Goal: Task Accomplishment & Management: Complete application form

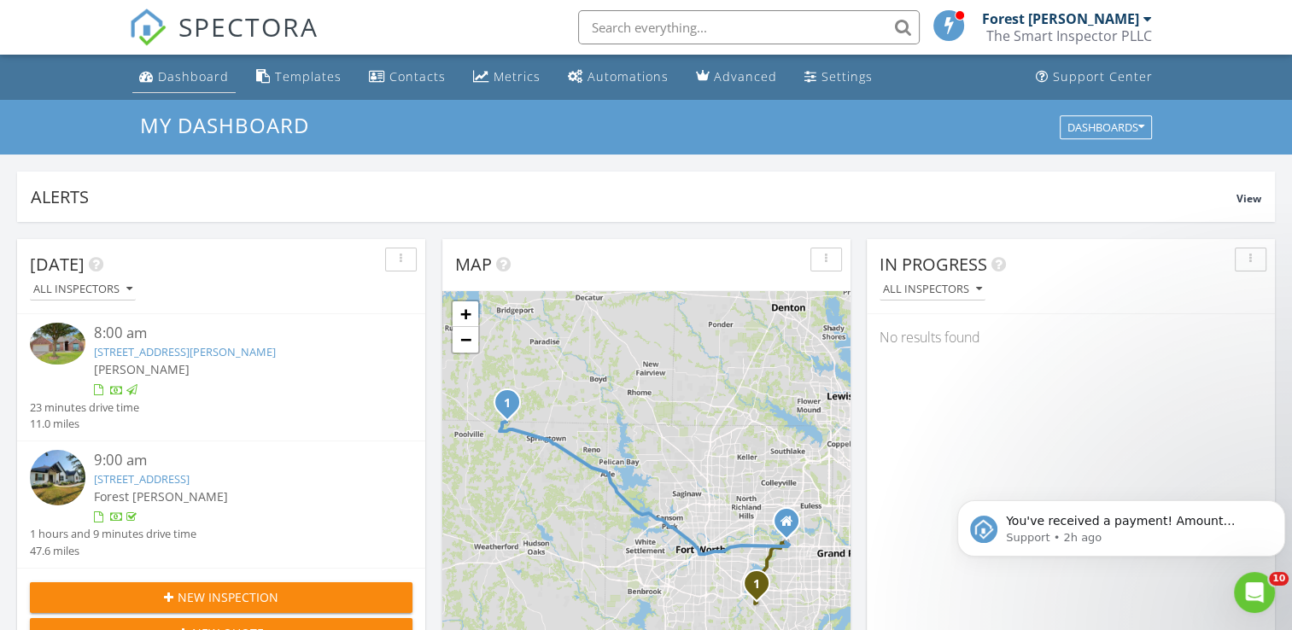
click at [184, 85] on link "Dashboard" at bounding box center [183, 77] width 103 height 32
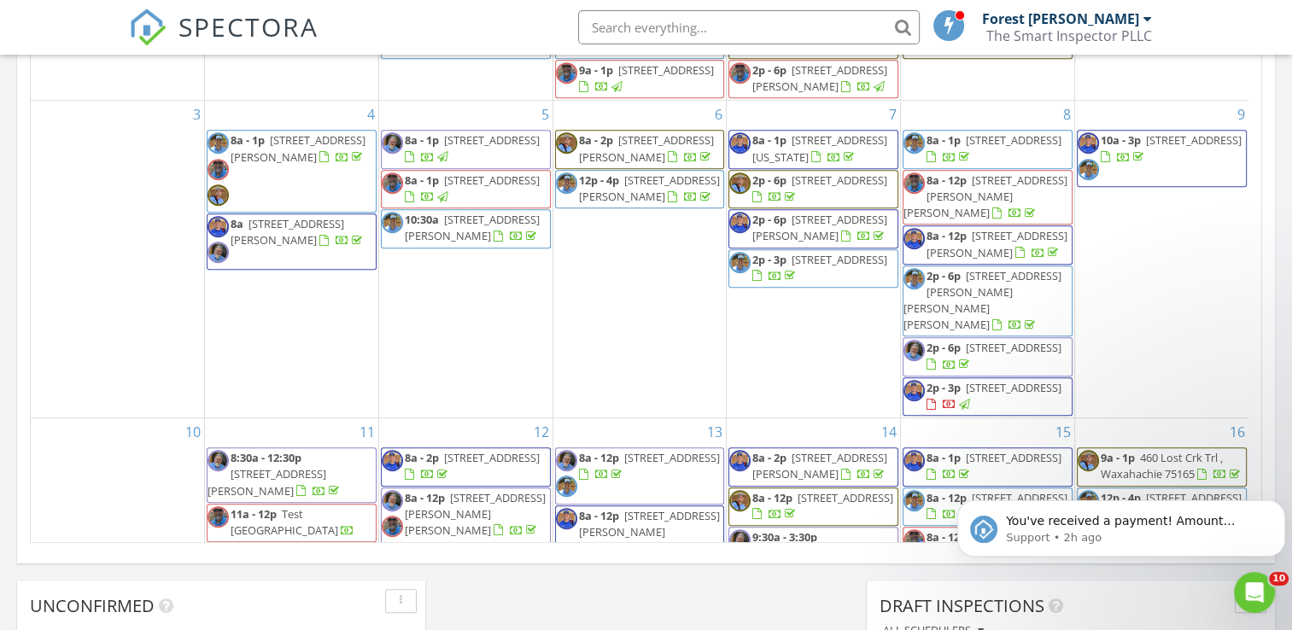
scroll to position [512, 0]
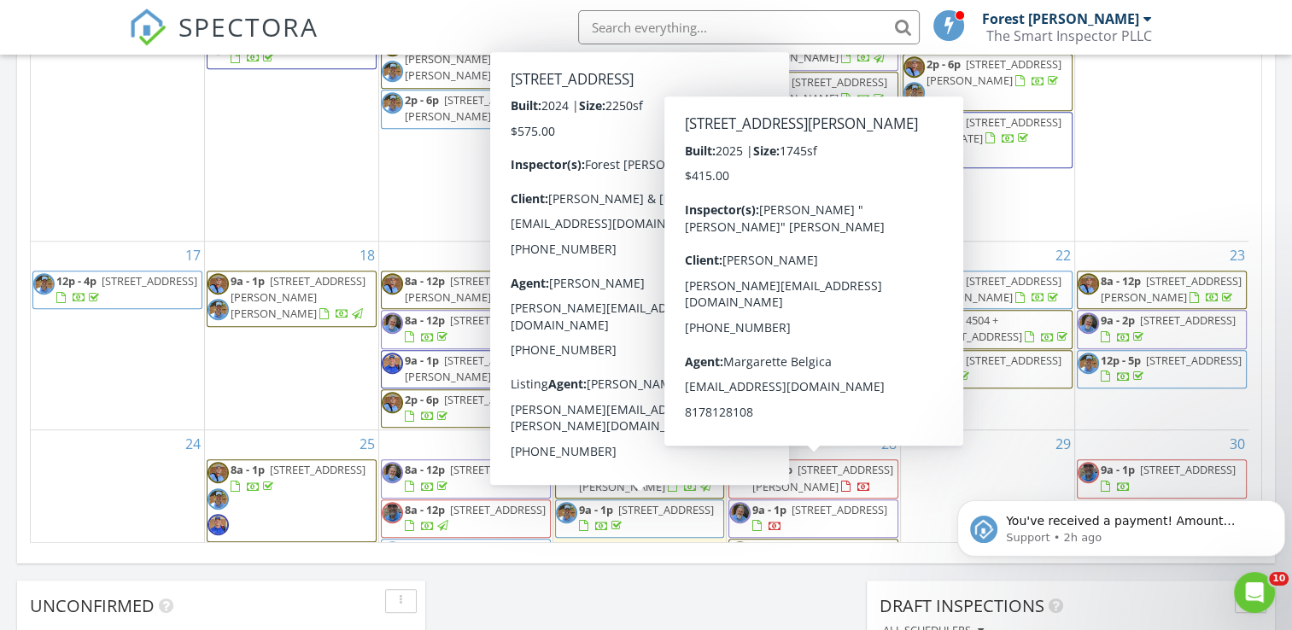
click at [852, 449] on div "28 8a - 12p 3310 Blue Jay Wy , Richland Hills 76118 9a - 1p 7512 Agarita Ave , …" at bounding box center [813, 504] width 173 height 149
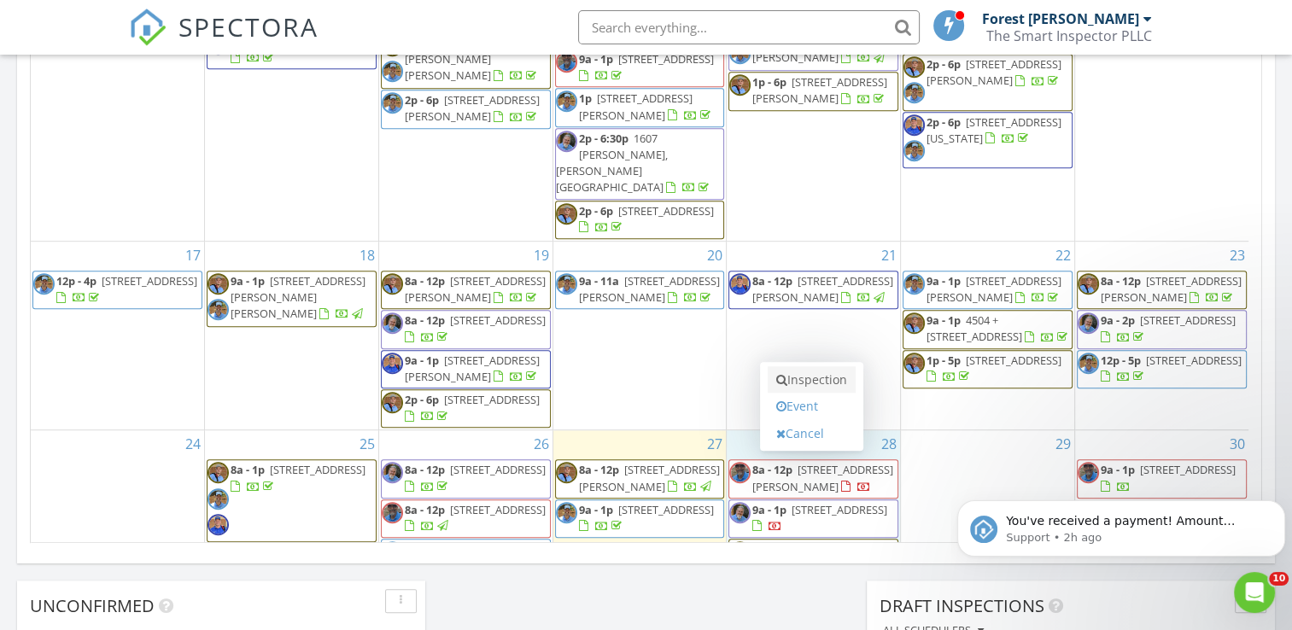
click at [820, 368] on link "Inspection" at bounding box center [812, 379] width 88 height 27
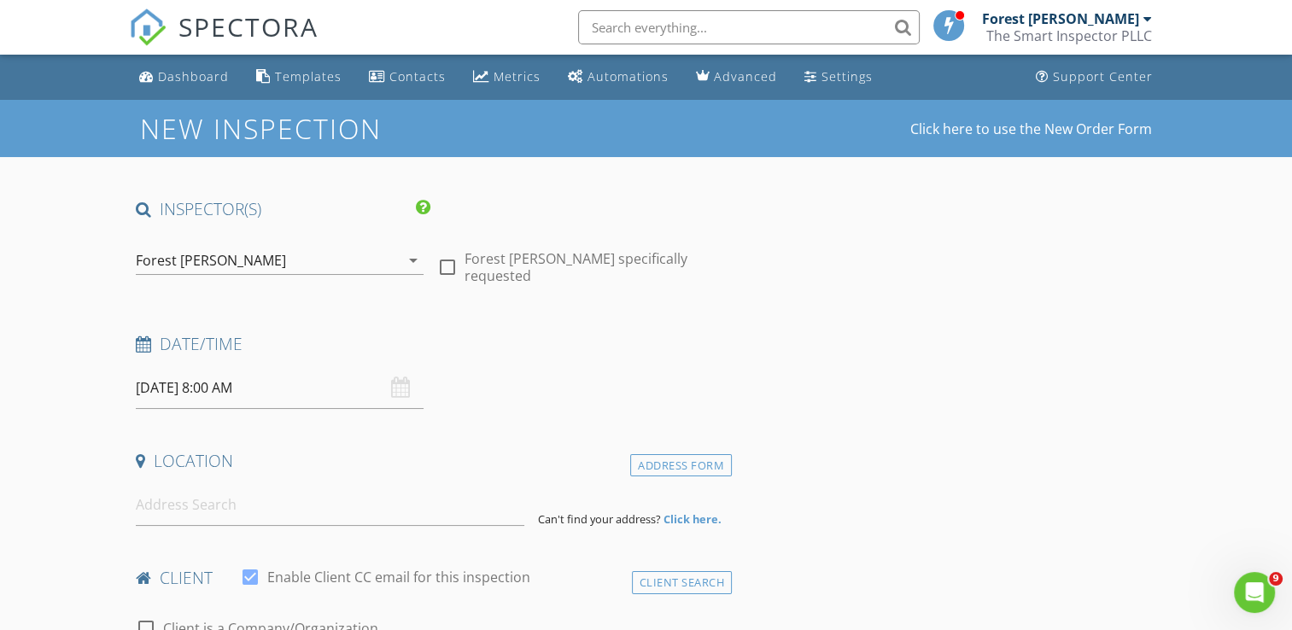
click at [308, 266] on div "Forest [PERSON_NAME]" at bounding box center [268, 260] width 264 height 27
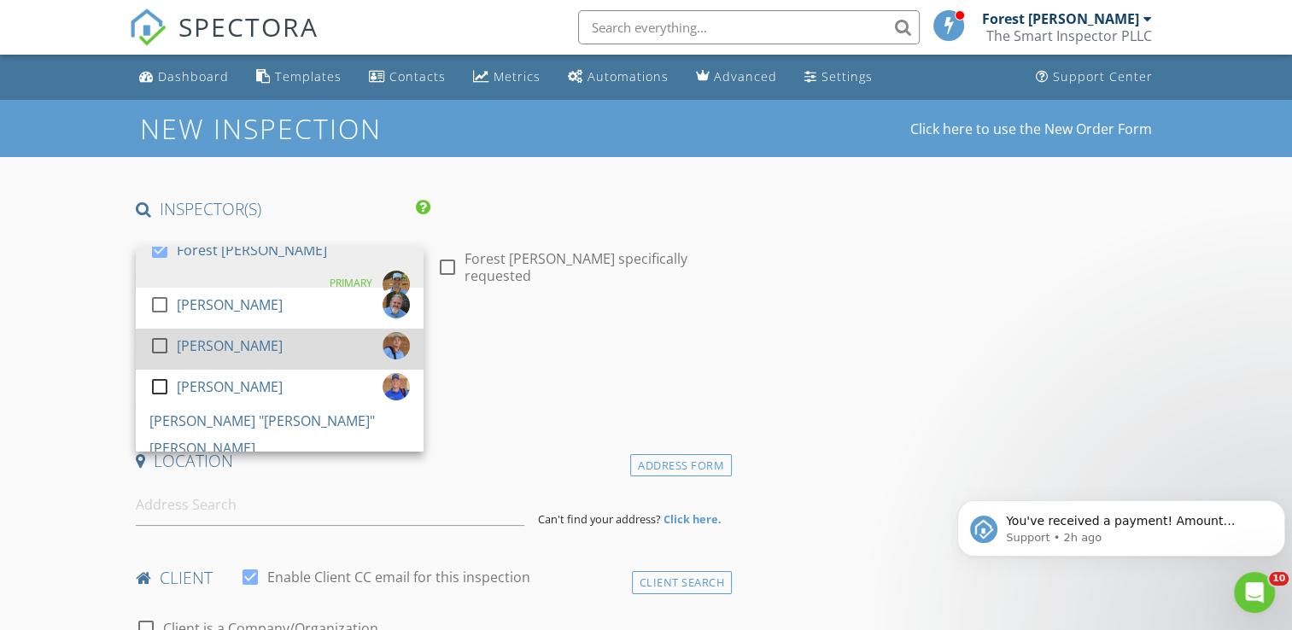
click at [227, 337] on div "[PERSON_NAME]" at bounding box center [230, 345] width 106 height 27
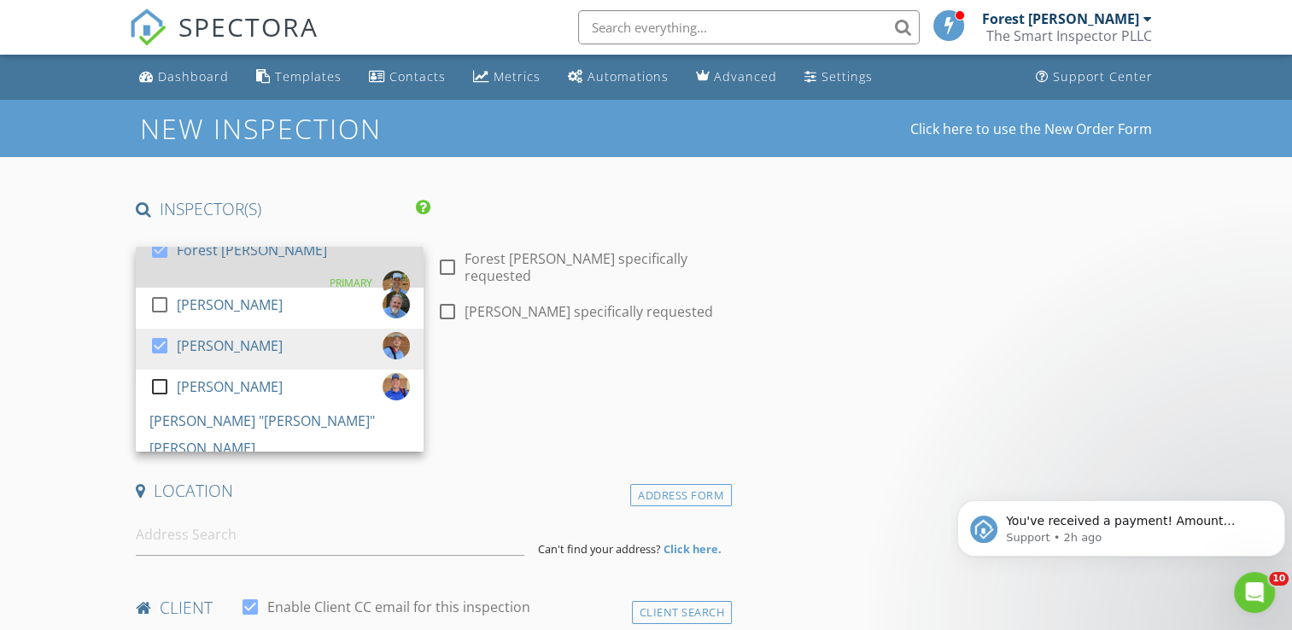
click at [216, 264] on div "Forest [PERSON_NAME]" at bounding box center [252, 249] width 150 height 27
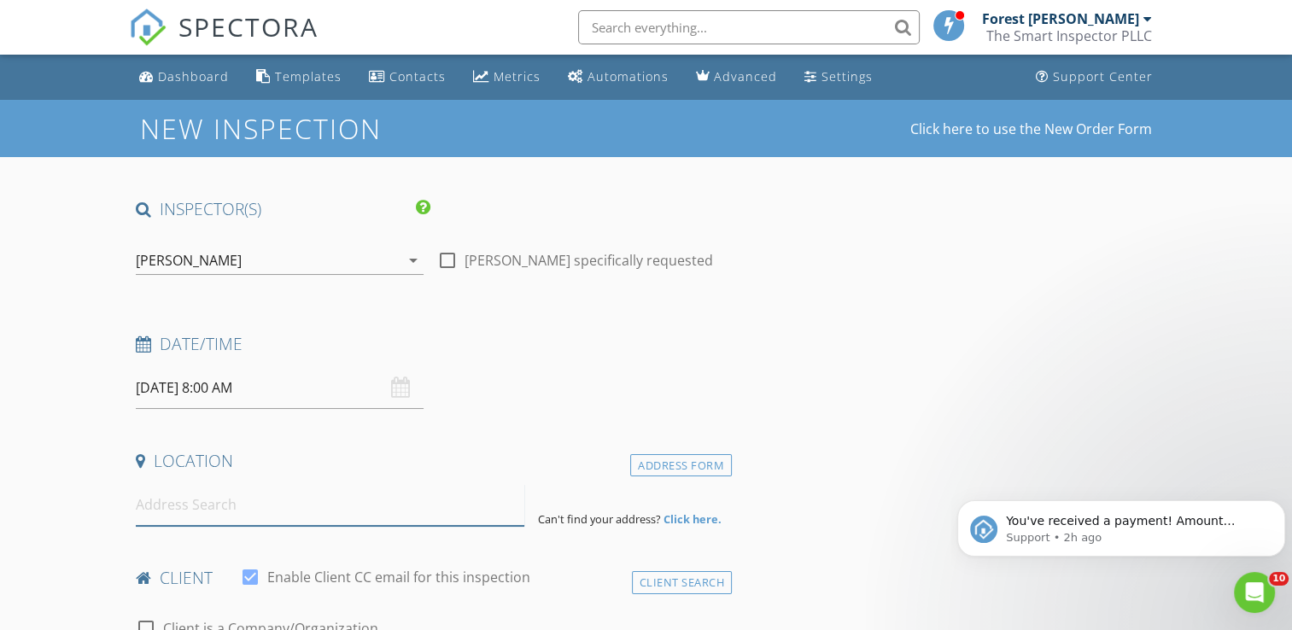
click at [236, 500] on input at bounding box center [330, 505] width 388 height 42
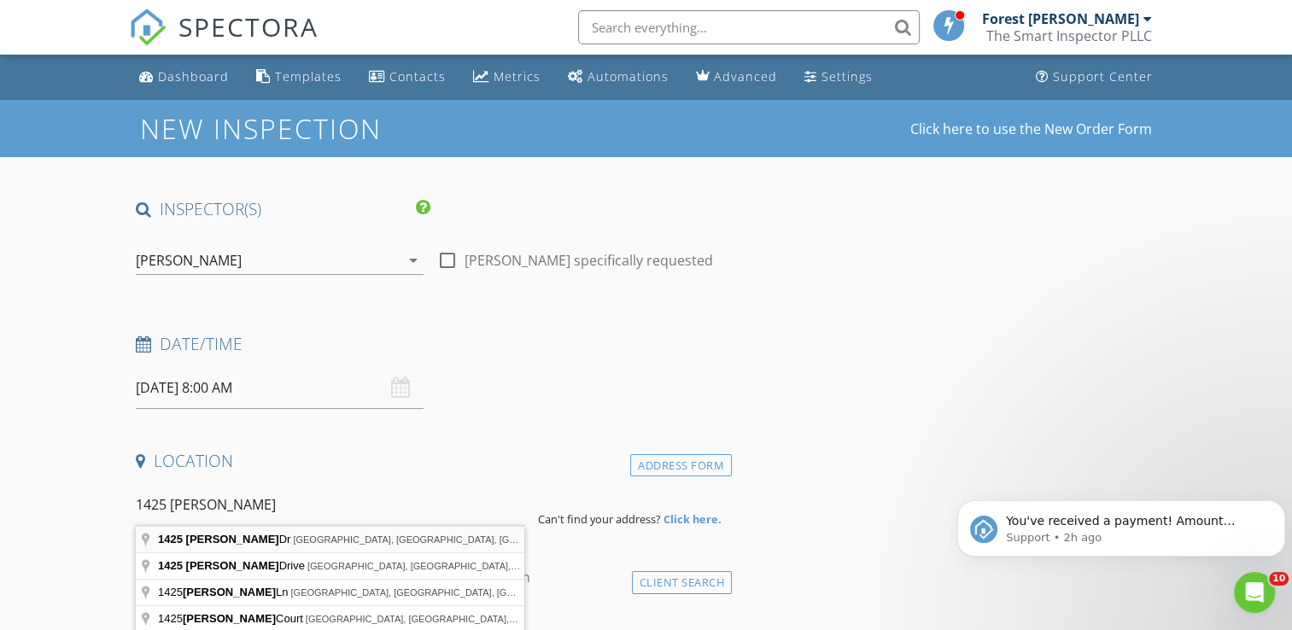
type input "1425 Brenda Dr, Irving, TX, USA"
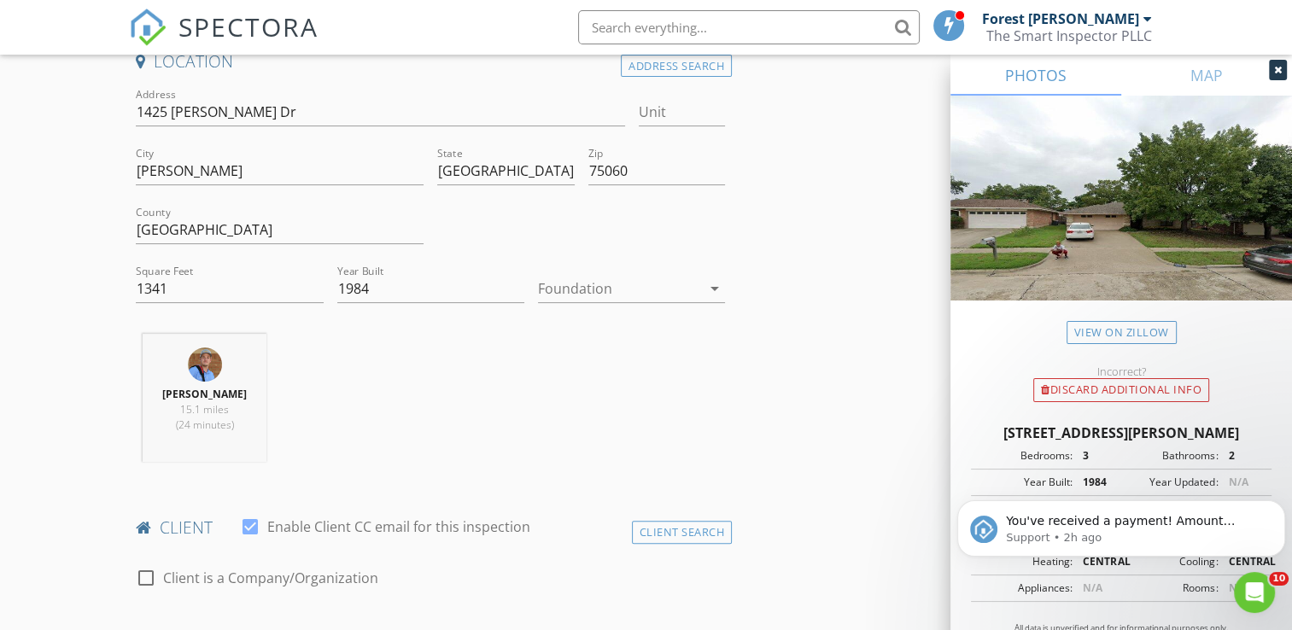
scroll to position [427, 0]
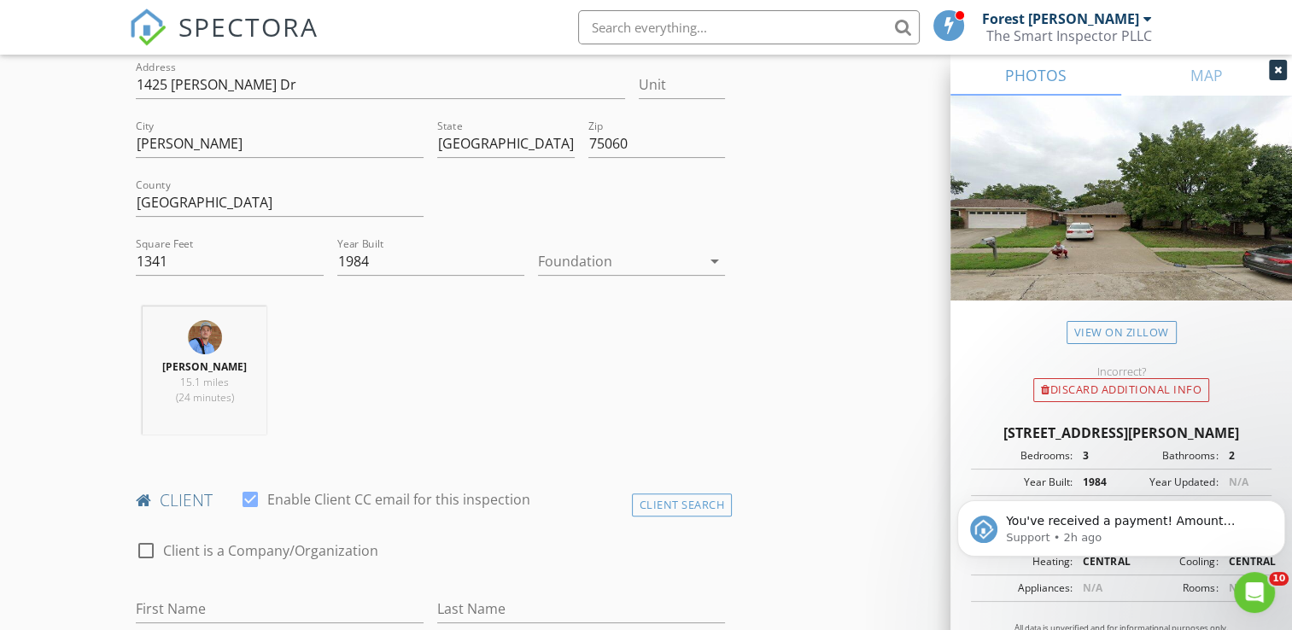
click at [600, 261] on div at bounding box center [619, 261] width 163 height 27
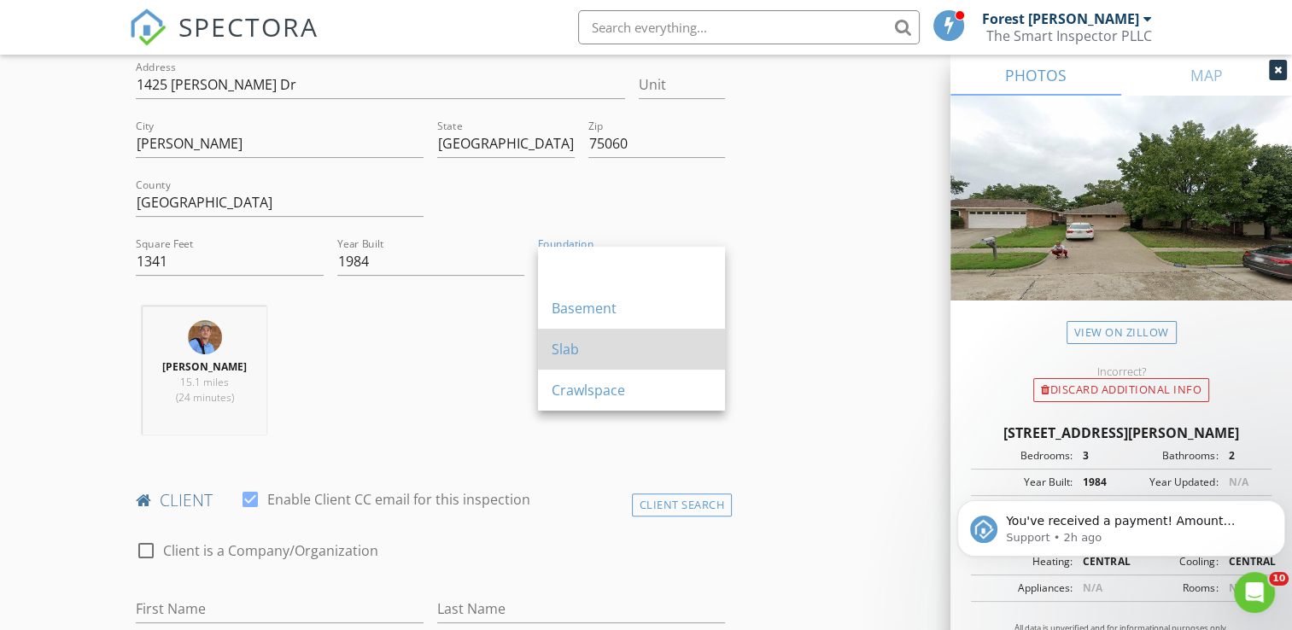
click at [598, 343] on div "Slab" at bounding box center [632, 349] width 160 height 20
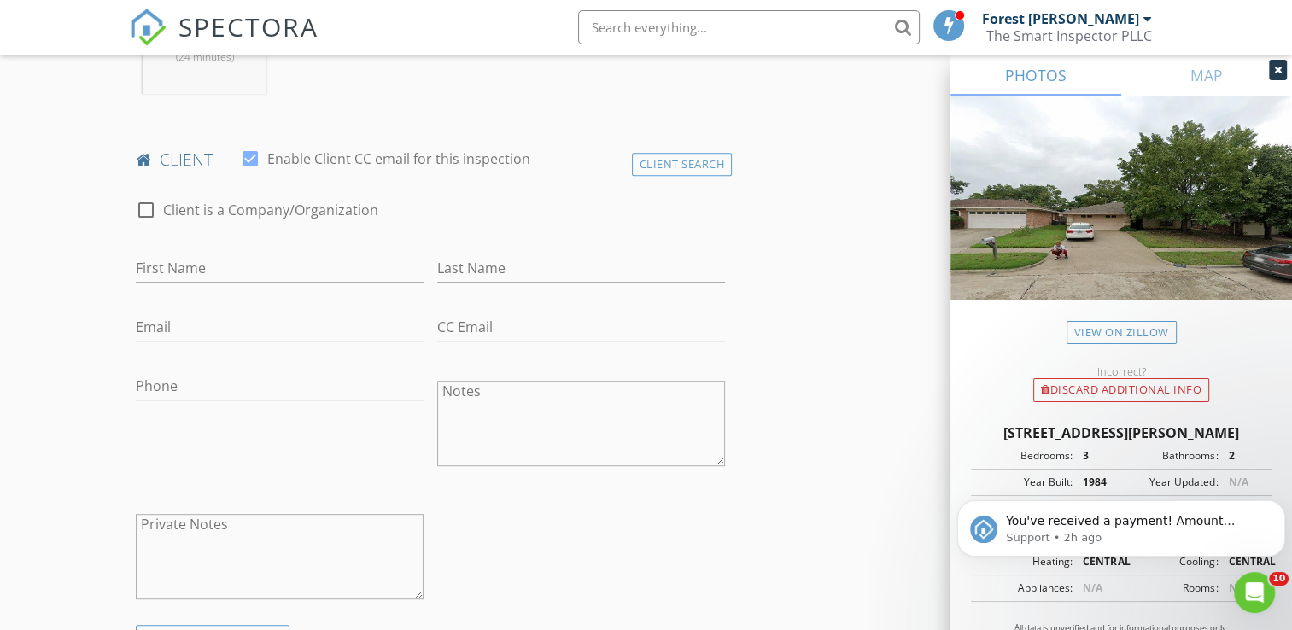
scroll to position [768, 0]
click at [229, 277] on input "First Name" at bounding box center [280, 268] width 288 height 28
type input "Maria & Jorge"
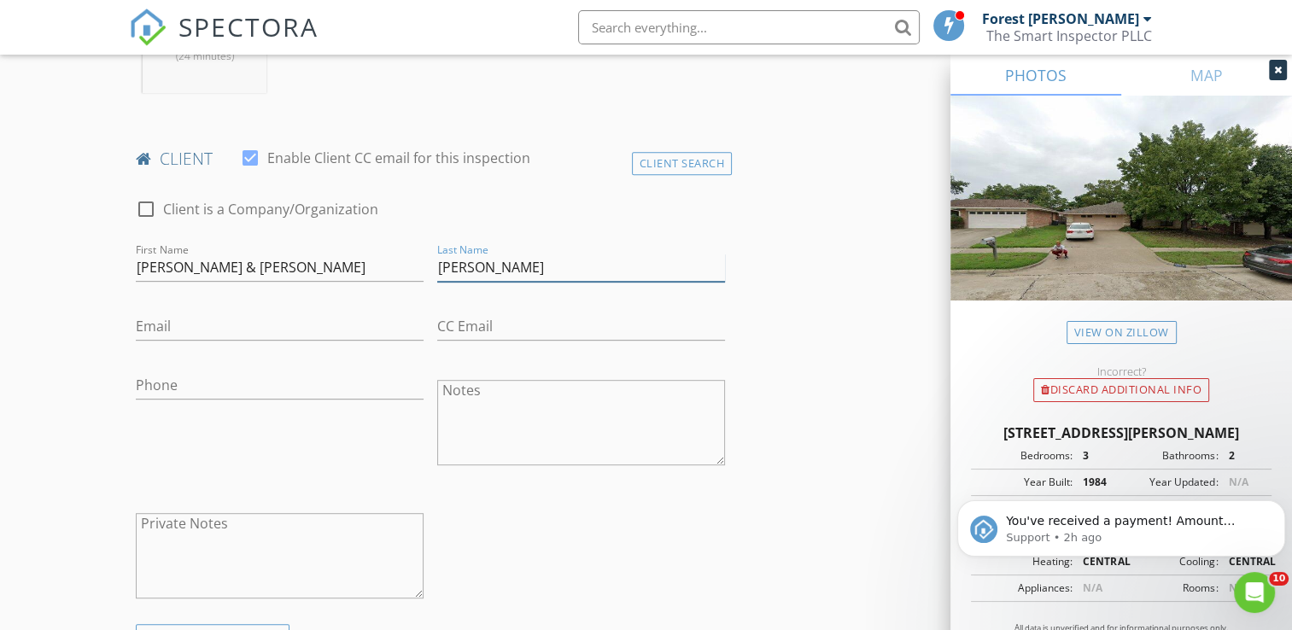
type input "Barrios"
click at [190, 333] on input "Email" at bounding box center [280, 326] width 288 height 28
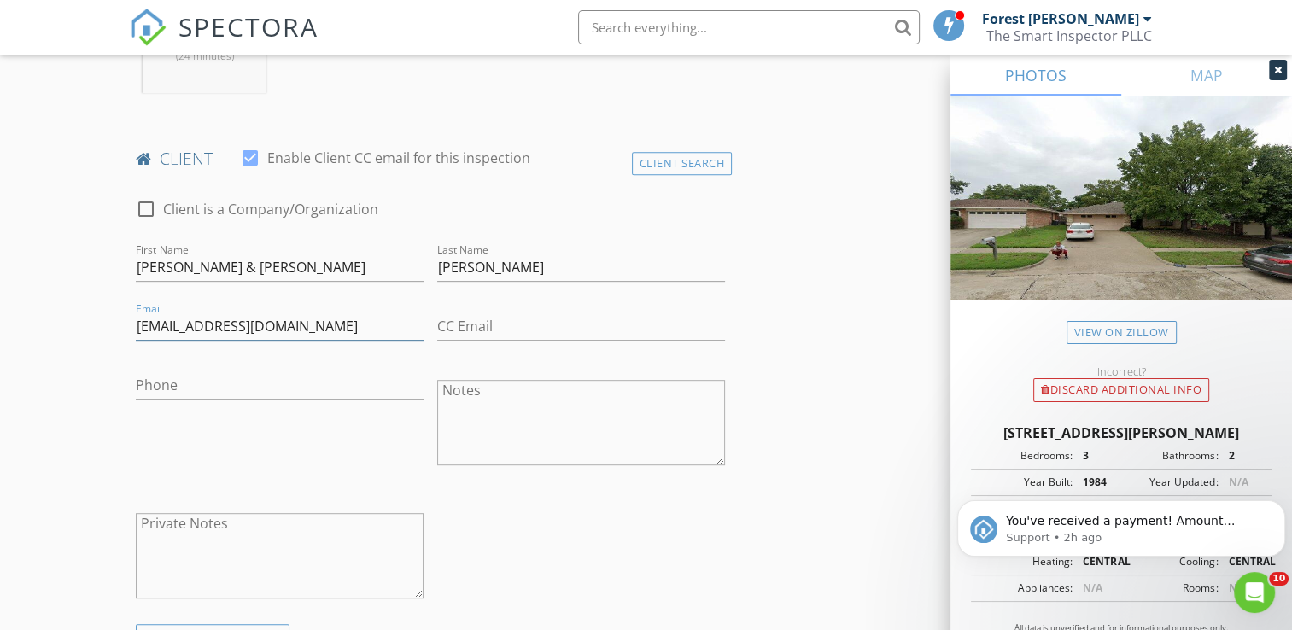
type input "marcastaneda311@gmail.com"
type input "469-636-4537"
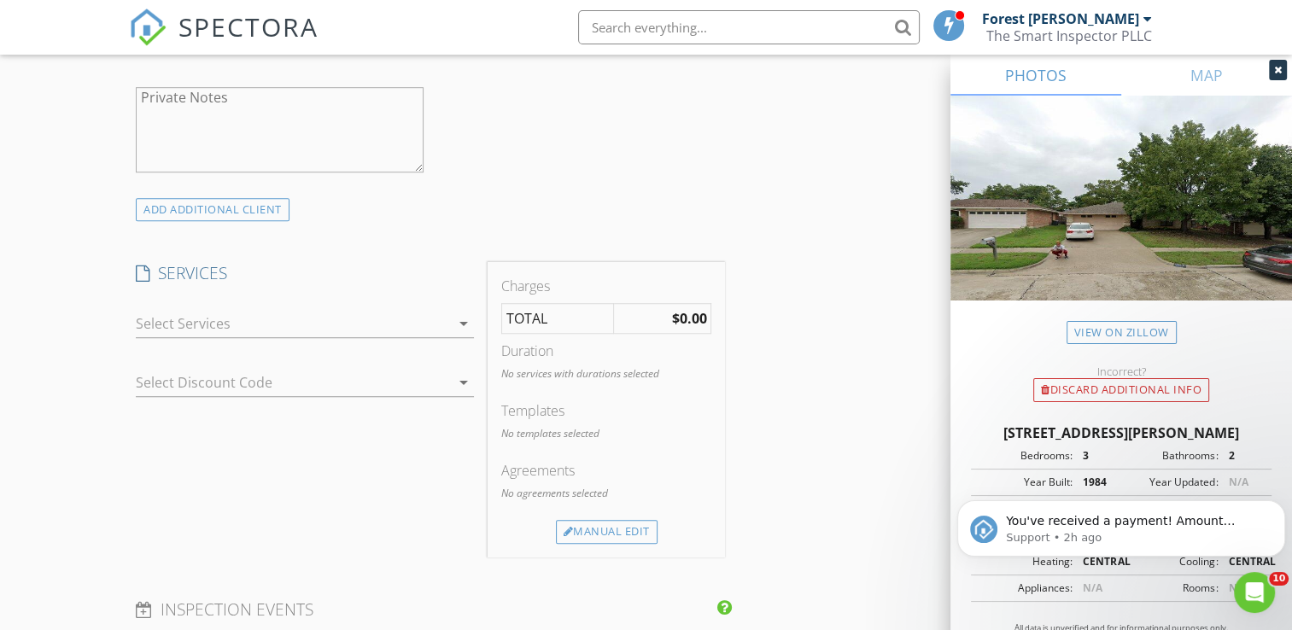
scroll to position [1195, 0]
click at [611, 543] on div "Manual Edit" at bounding box center [607, 531] width 102 height 24
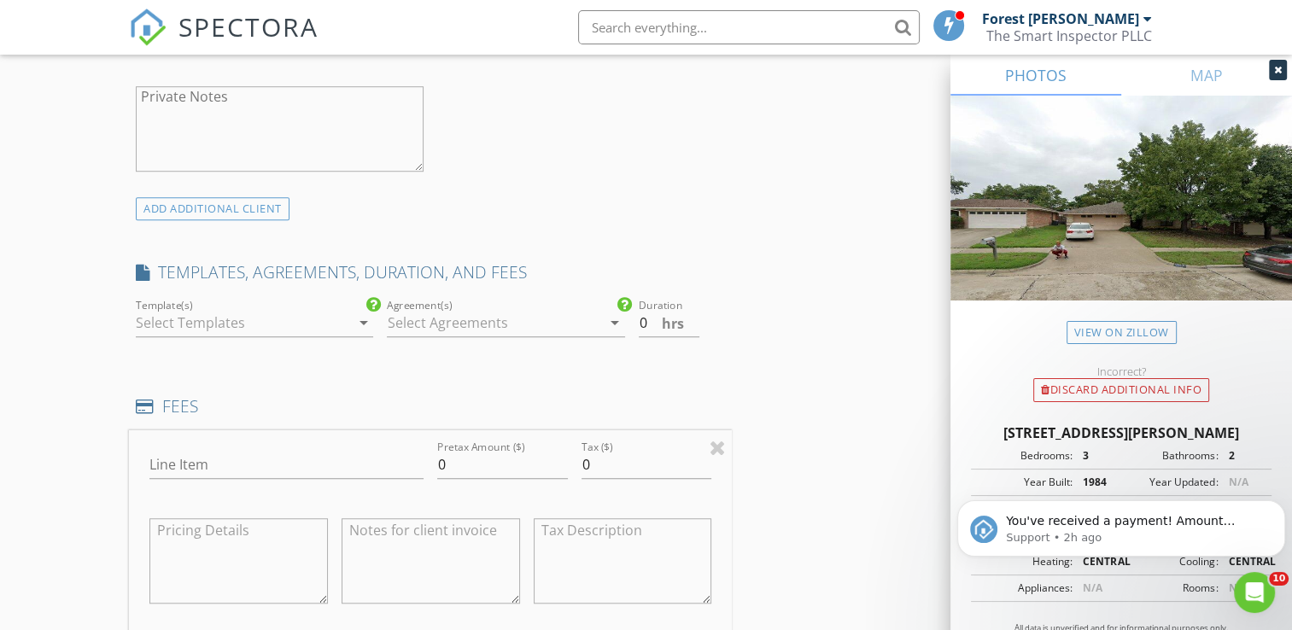
click at [231, 336] on div at bounding box center [242, 322] width 213 height 27
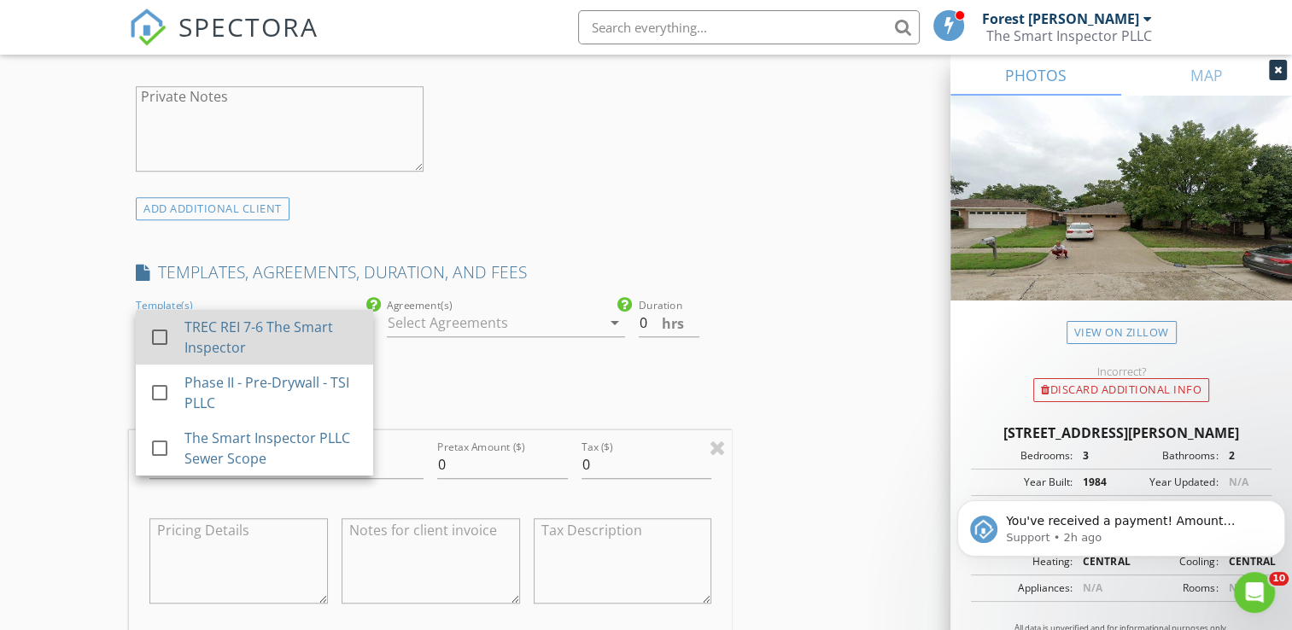
click at [234, 340] on div "TREC REI 7-6 The Smart Inspector" at bounding box center [271, 337] width 175 height 41
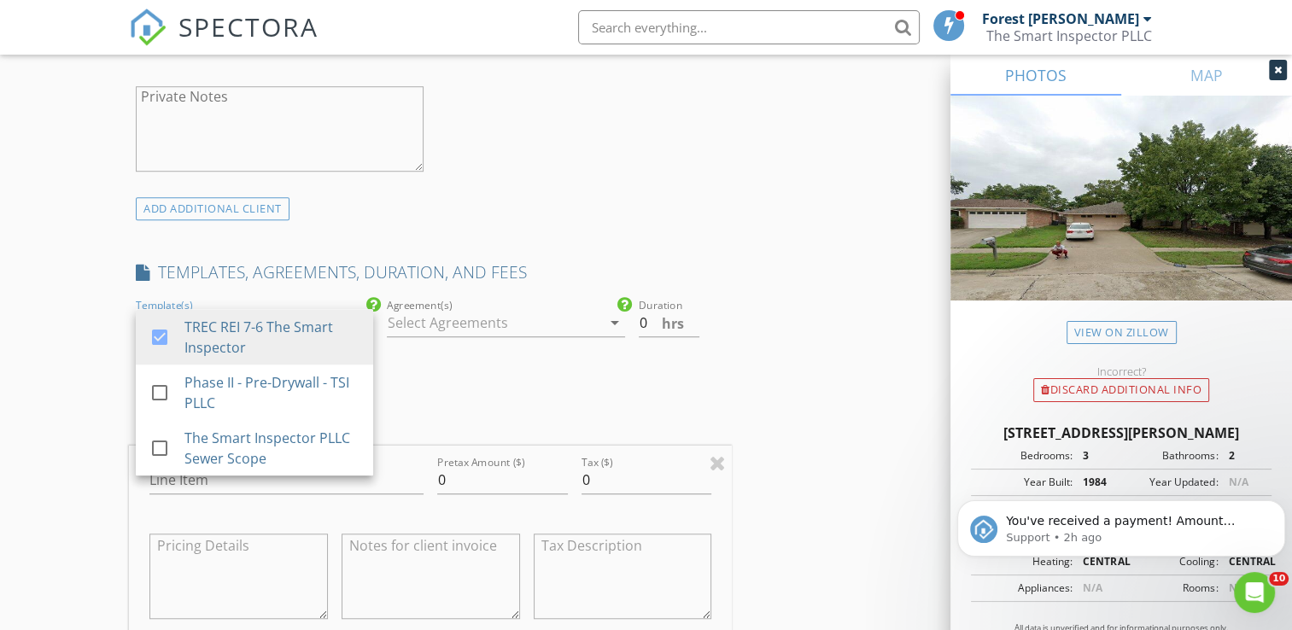
click at [440, 326] on div at bounding box center [493, 322] width 213 height 27
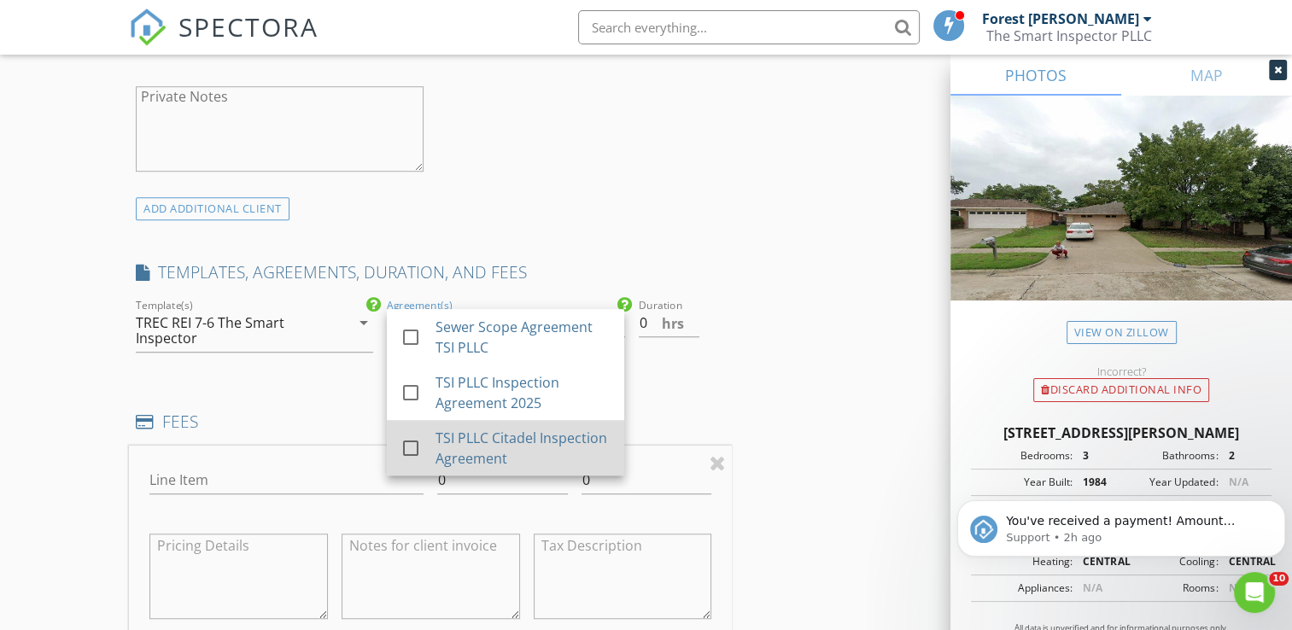
click at [529, 449] on div "TSI PLLC Citadel Inspection Agreement" at bounding box center [522, 448] width 175 height 41
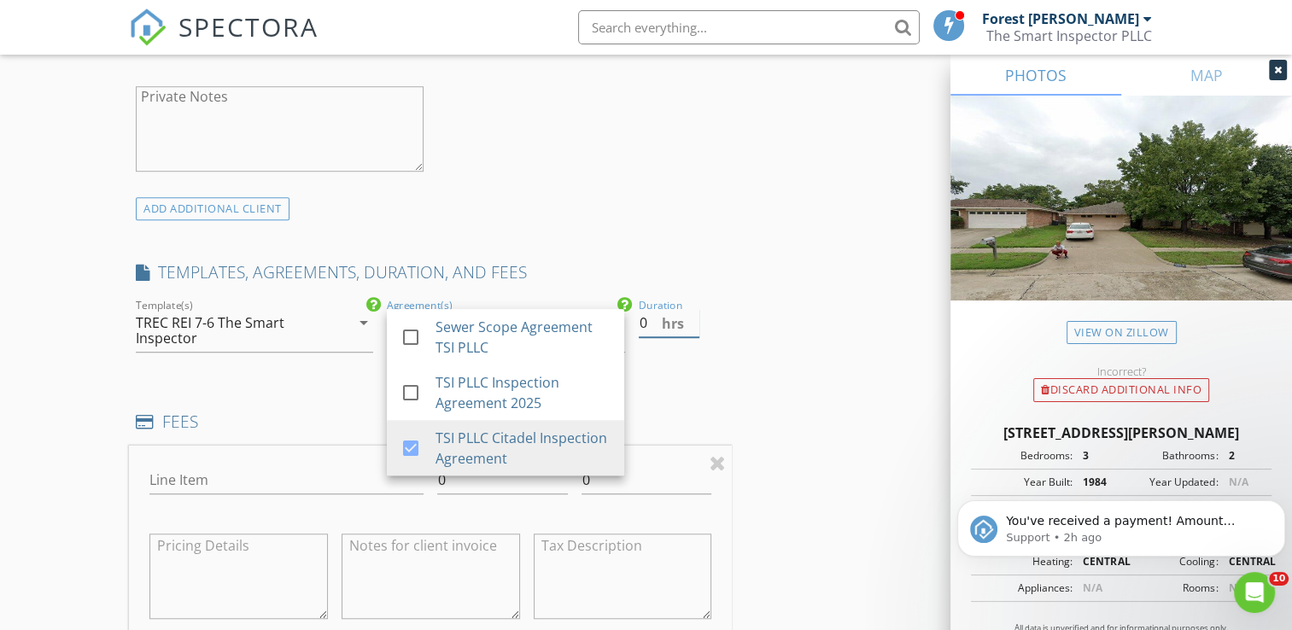
click at [649, 337] on input "0" at bounding box center [669, 323] width 61 height 28
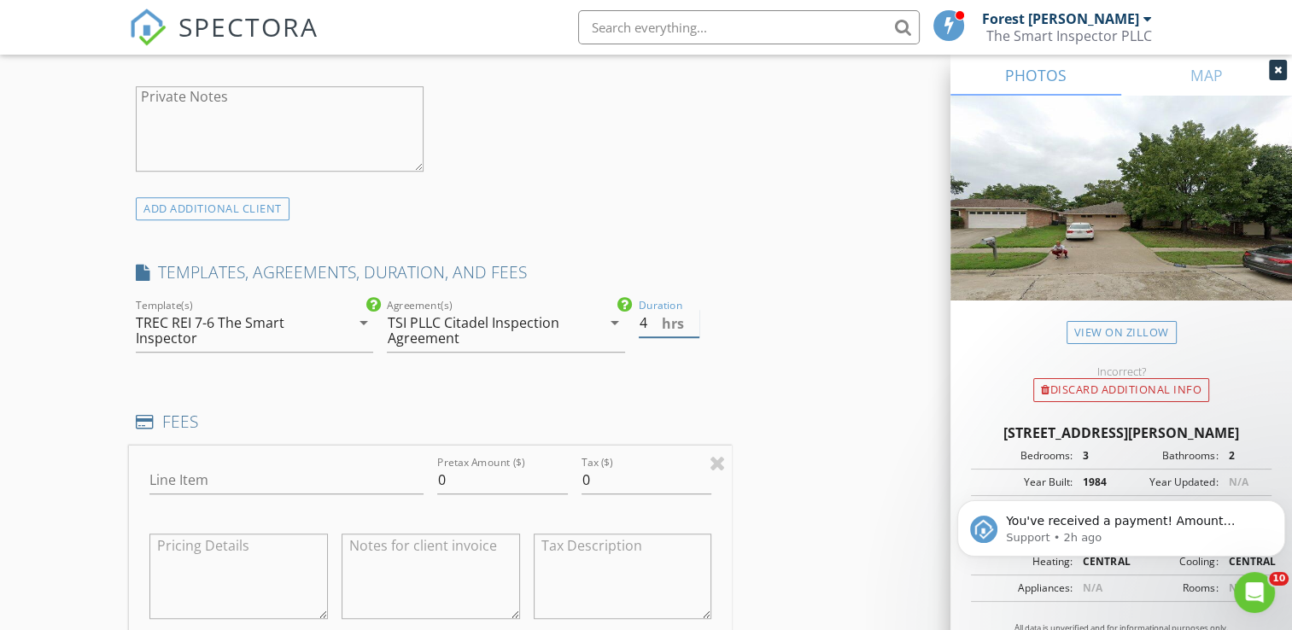
type input "4"
click at [222, 481] on input "Line Item" at bounding box center [286, 480] width 274 height 28
type input "Home Inspection"
type input "465"
click at [783, 350] on div "INSPECTOR(S) check_box_outline_blank Forest Ivey check_box_outline_blank Brian …" at bounding box center [645, 532] width 1033 height 3059
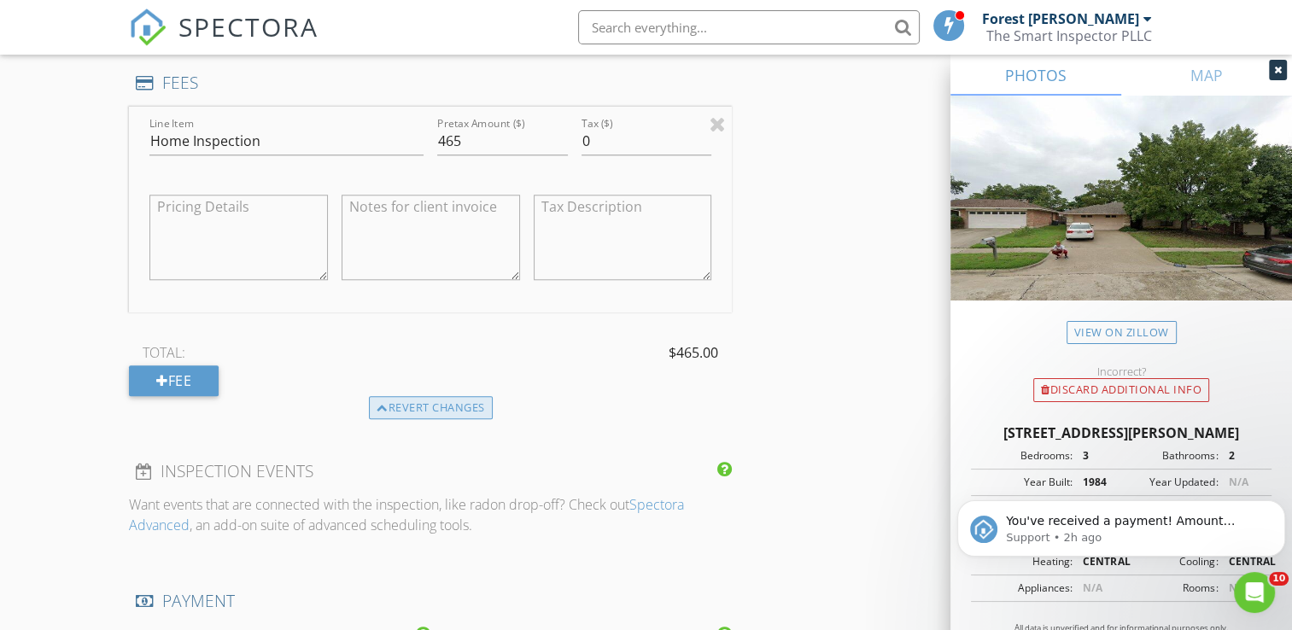
scroll to position [1537, 0]
click at [167, 394] on div "Fee" at bounding box center [174, 378] width 90 height 31
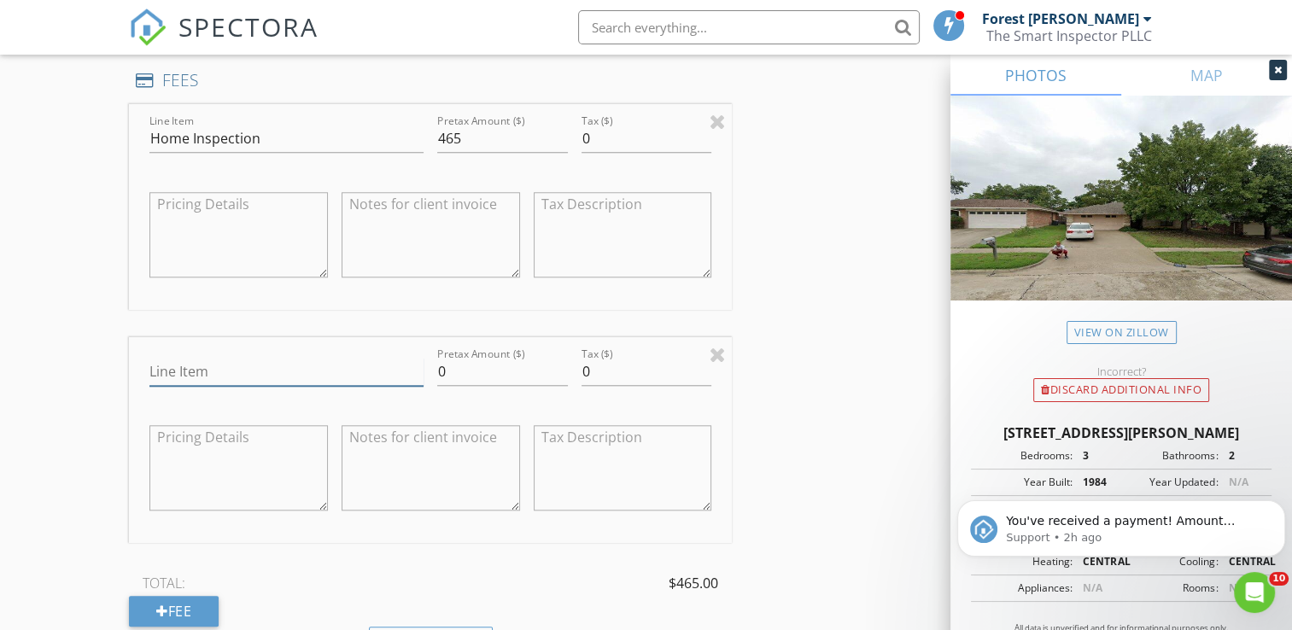
click at [167, 386] on input "Line Item" at bounding box center [286, 372] width 274 height 28
type input "Website Discount"
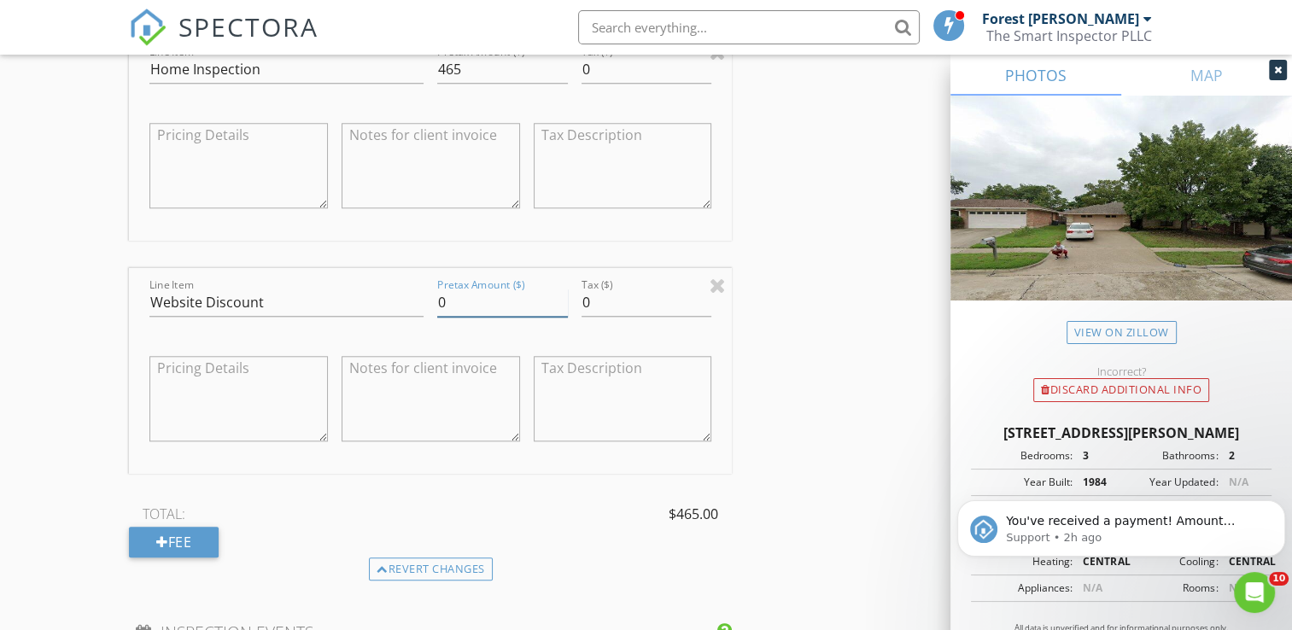
click at [462, 316] on input "0" at bounding box center [502, 303] width 131 height 28
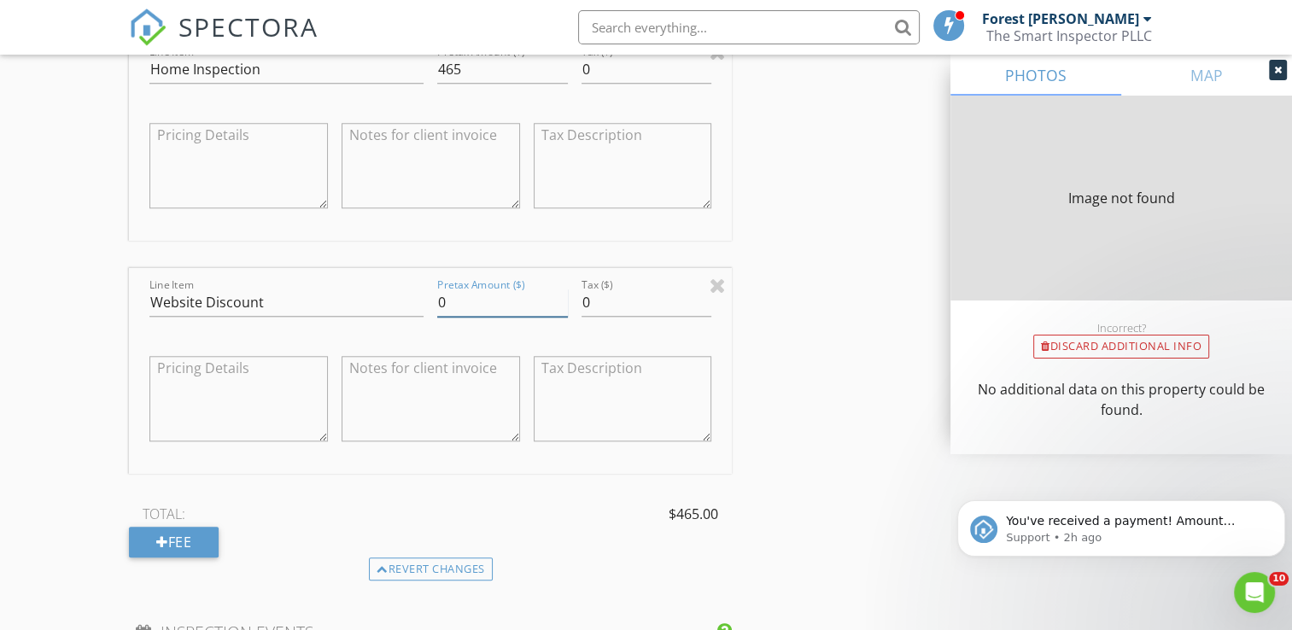
type input "1341"
type input "1984"
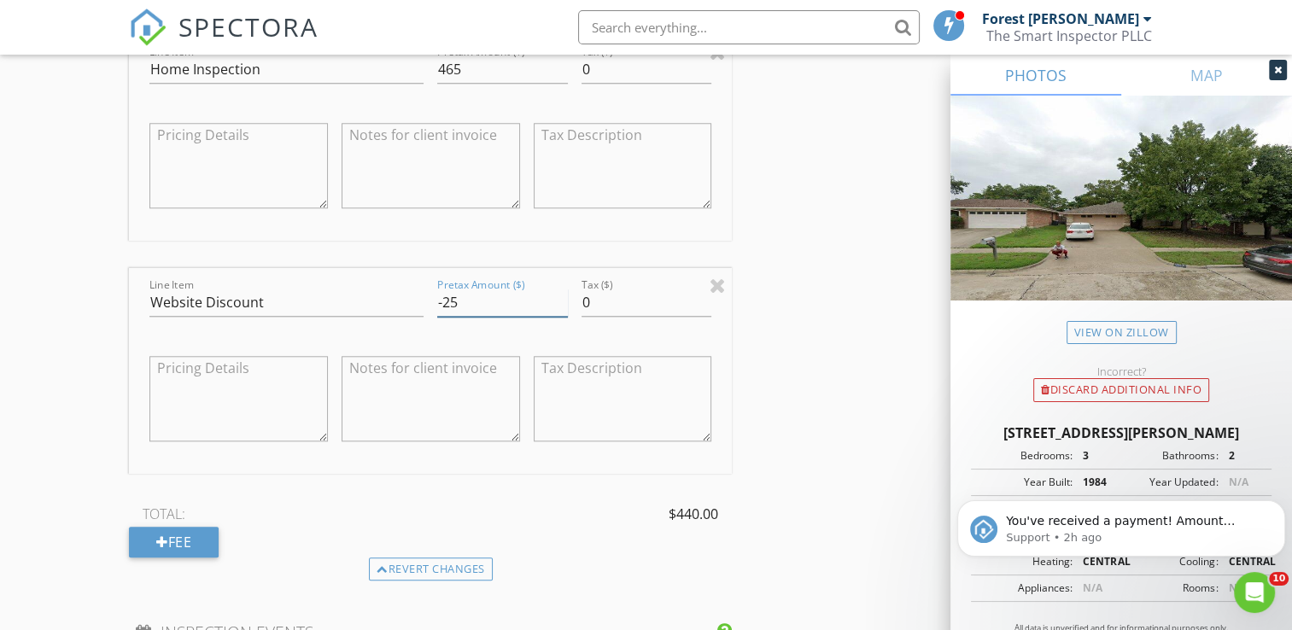
type input "-25"
click at [25, 418] on div "New Inspection Click here to use the New Order Form INSPECTOR(S) check_box_outl…" at bounding box center [646, 209] width 1292 height 3431
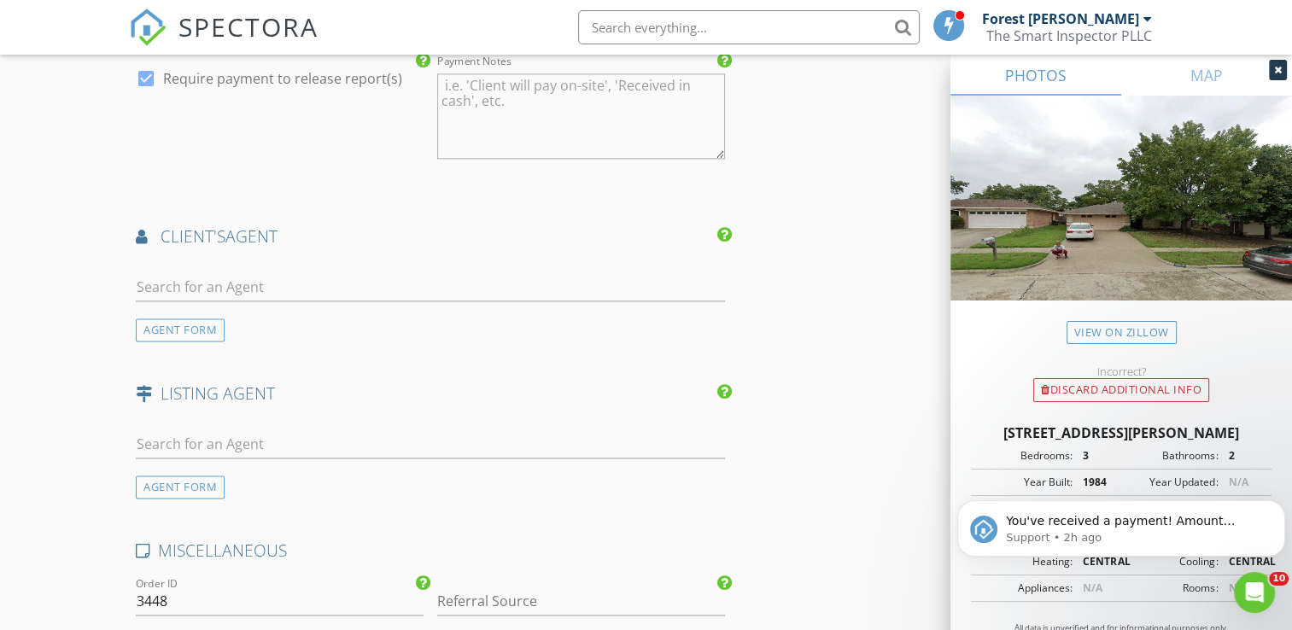
scroll to position [2374, 0]
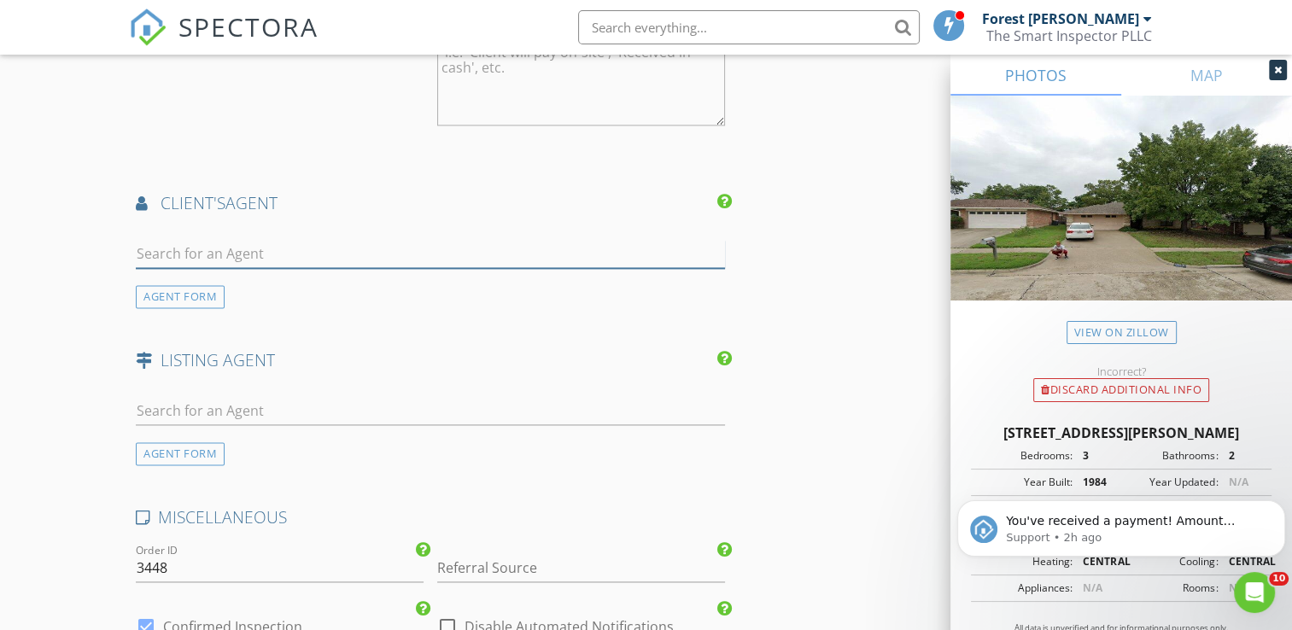
click at [283, 267] on input "text" at bounding box center [430, 254] width 589 height 28
type input "Cance"
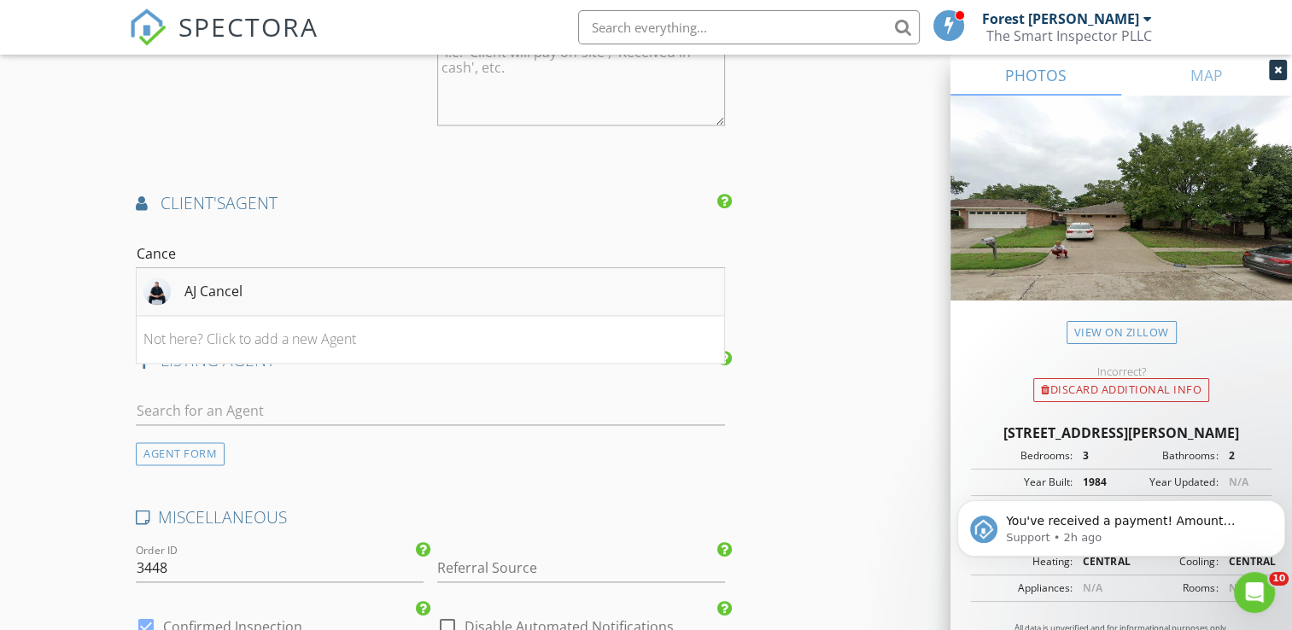
click at [236, 301] on div "AJ Cancel" at bounding box center [213, 291] width 58 height 20
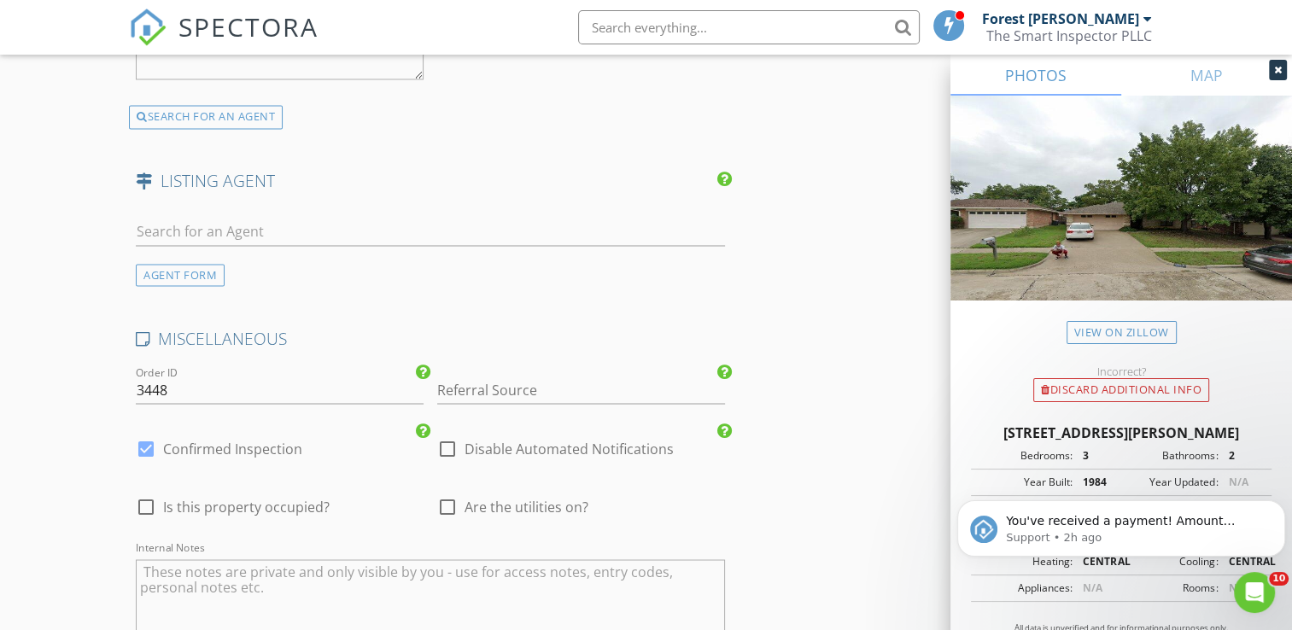
scroll to position [2972, 0]
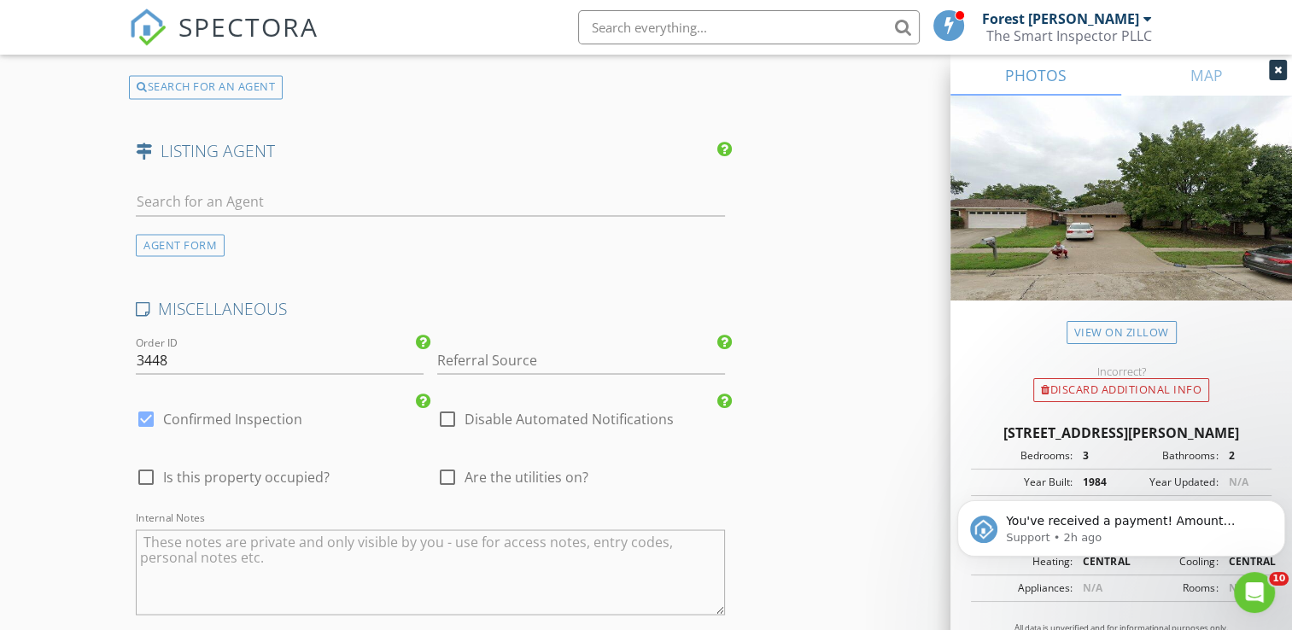
click at [494, 485] on span "Are the utilities on?" at bounding box center [526, 476] width 124 height 17
checkbox input "true"
click at [362, 565] on textarea "Internal Notes" at bounding box center [430, 571] width 589 height 85
click at [260, 550] on textarea "1. Showing Time Booking. 1." at bounding box center [430, 571] width 589 height 85
click at [241, 565] on textarea "1. Showing Time booking. 1." at bounding box center [430, 571] width 589 height 85
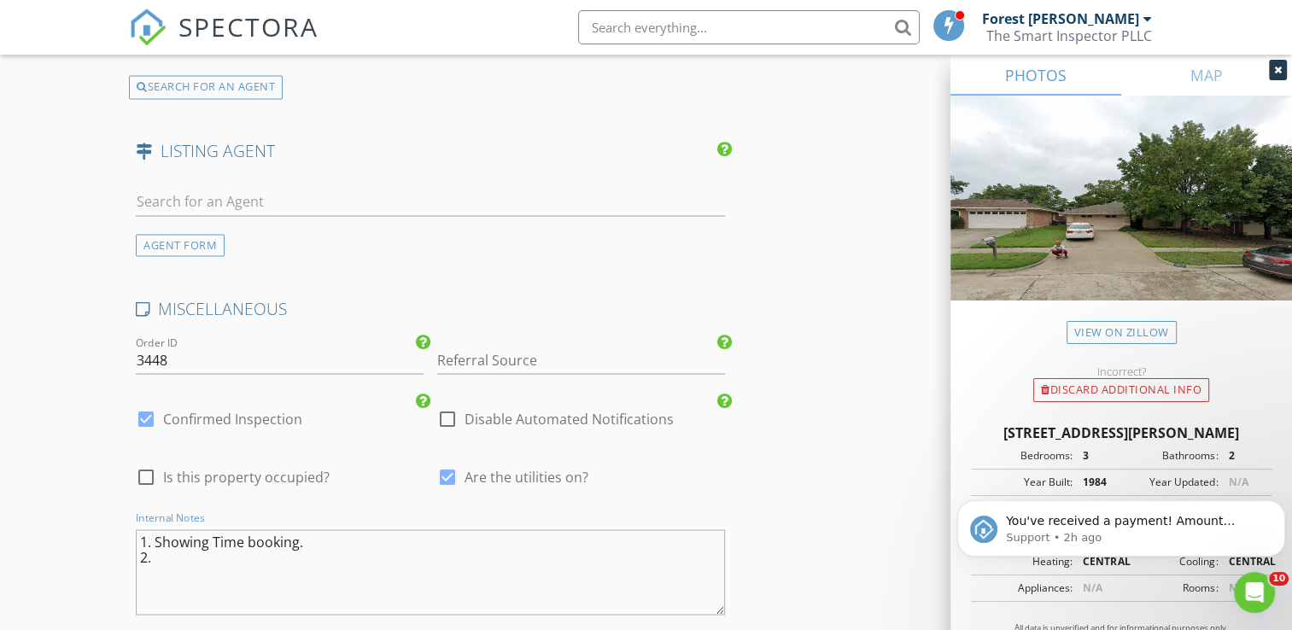
type textarea "1. Showing Time booking. 2."
click at [219, 203] on input "text" at bounding box center [430, 202] width 589 height 28
type input "Bobbie"
click at [313, 298] on li "Not here? Click to add a new Agent" at bounding box center [430, 288] width 587 height 48
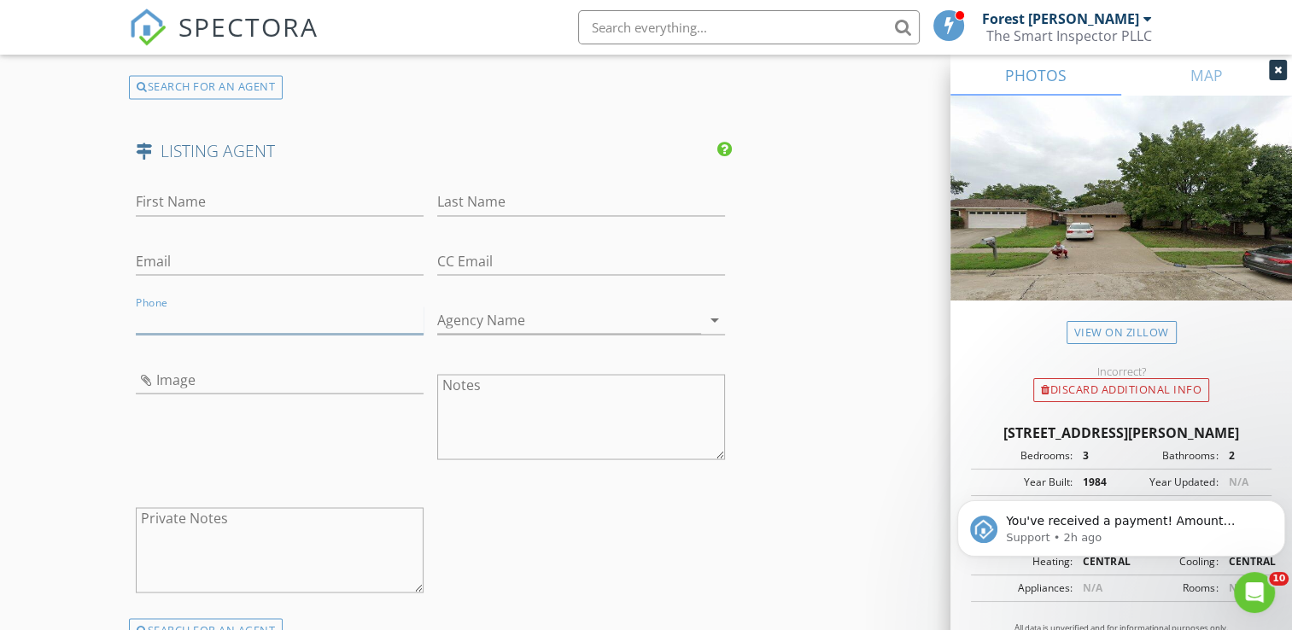
paste input "480-277-6231"
type input "480-277-6231"
click at [184, 384] on input "Image" at bounding box center [280, 379] width 288 height 28
click at [168, 394] on input "Image" at bounding box center [280, 379] width 288 height 28
type input "bobbymoody.png"
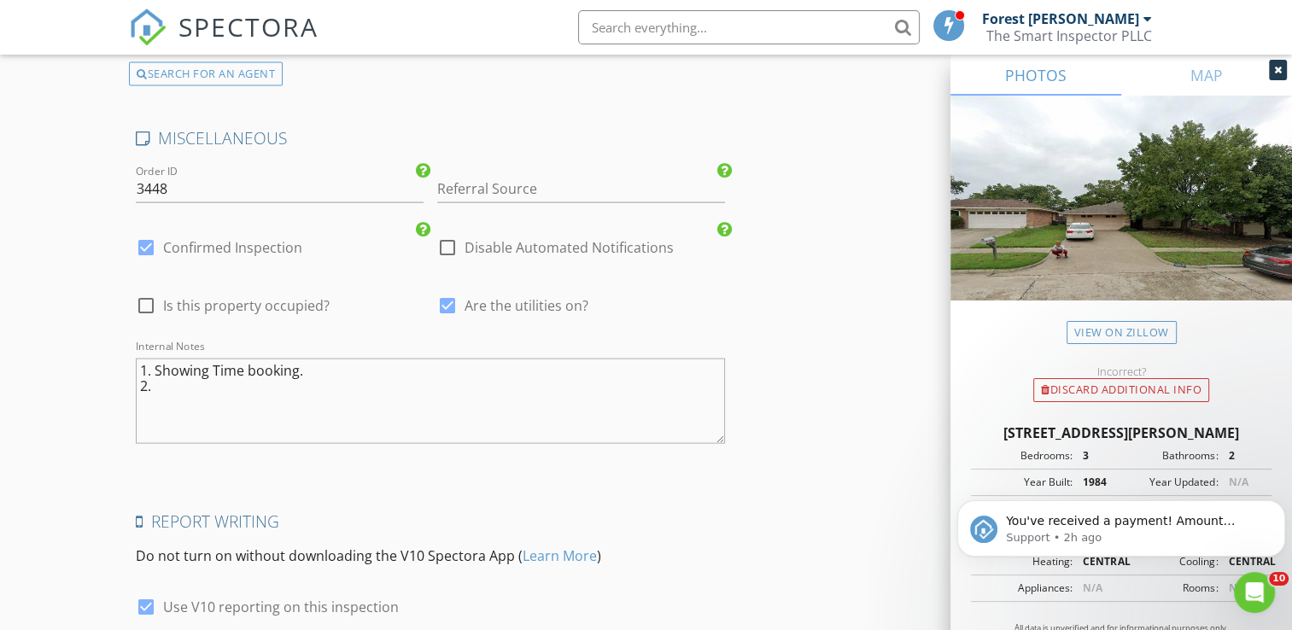
scroll to position [3570, 0]
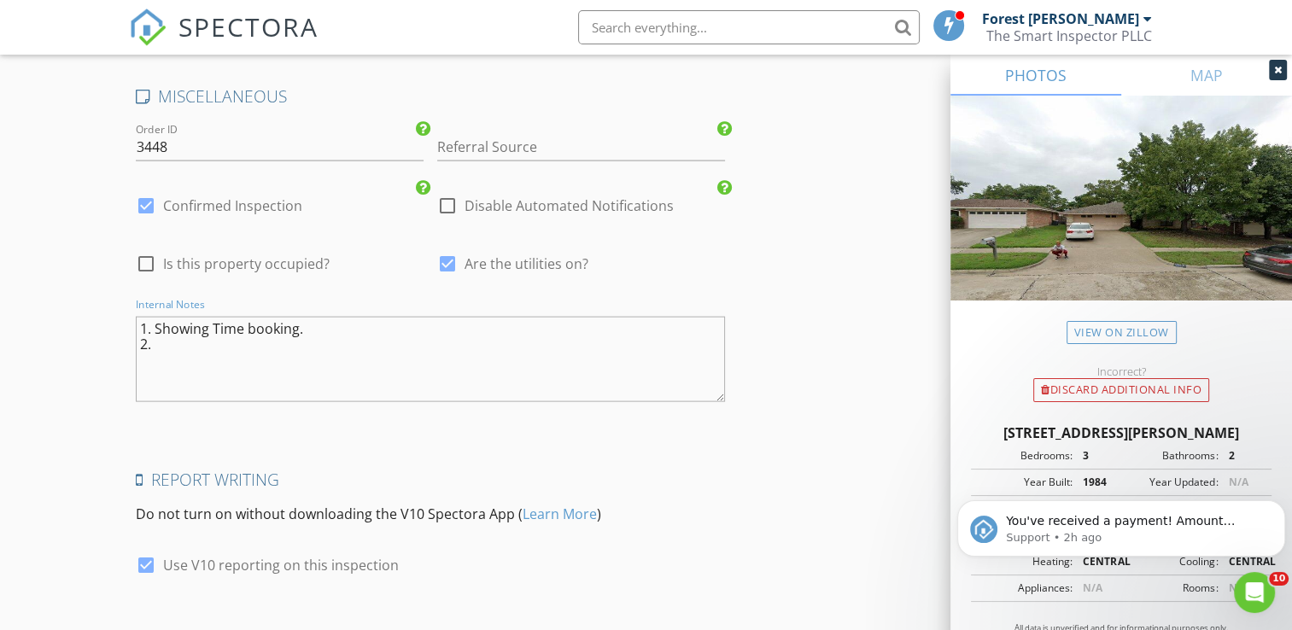
click at [194, 357] on textarea "1. Showing Time booking. 2." at bounding box center [430, 359] width 589 height 85
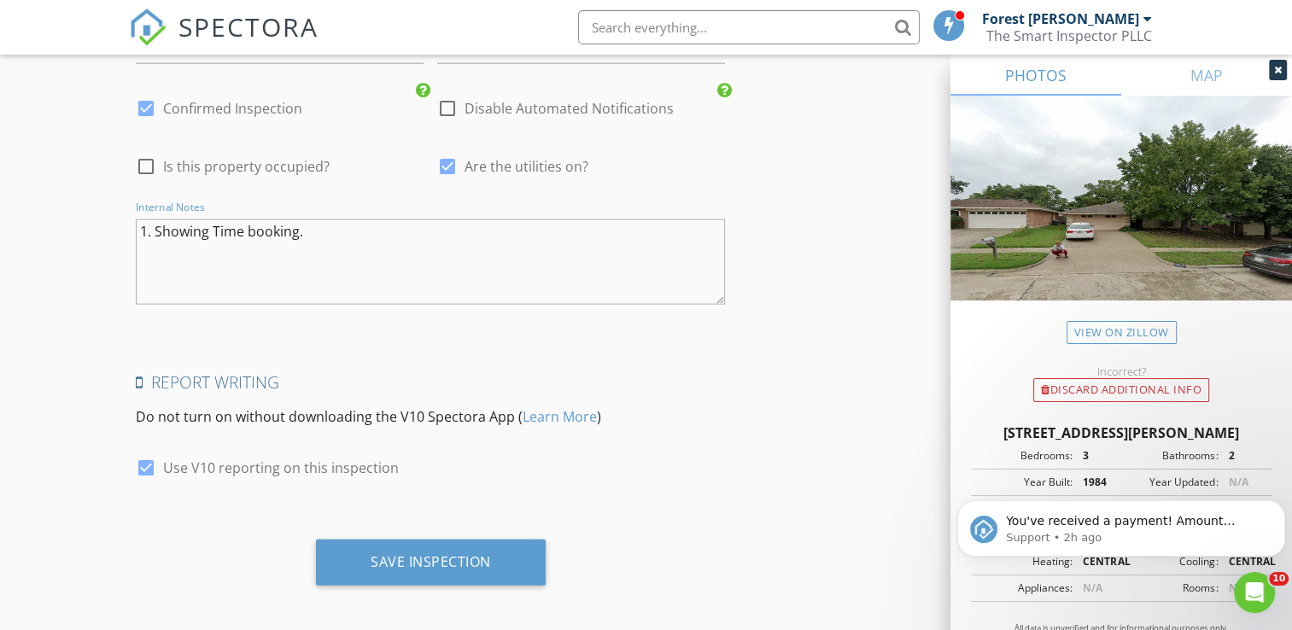
scroll to position [3683, 0]
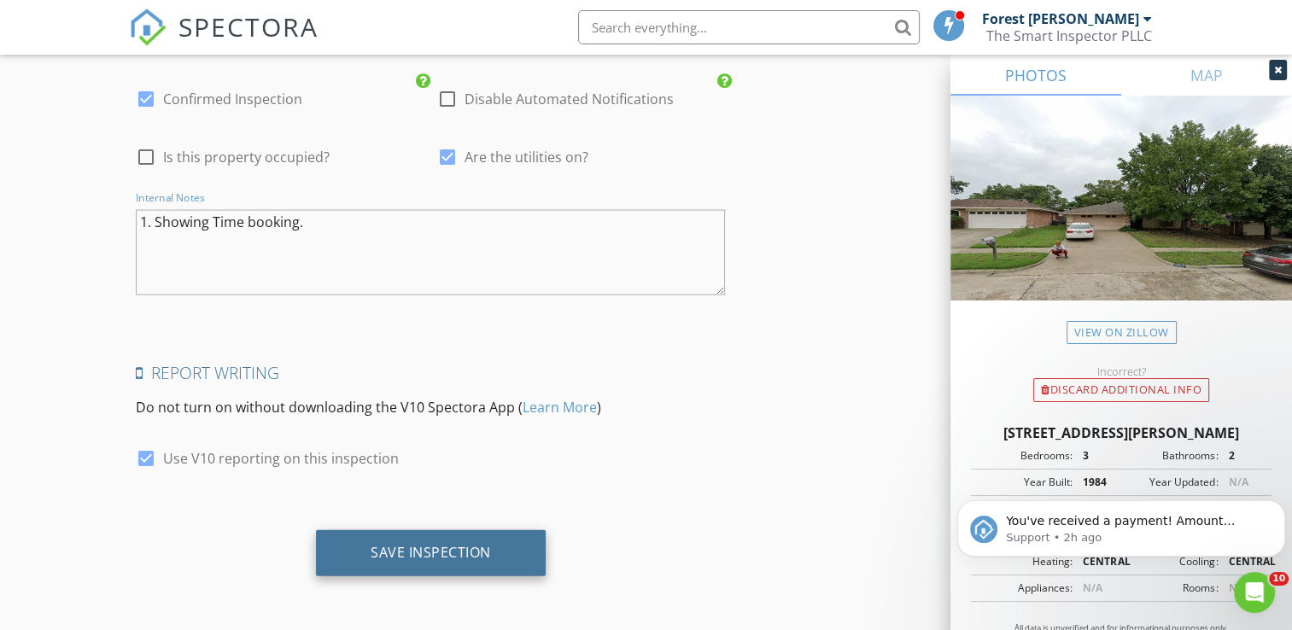
type textarea "1. Showing Time booking."
click at [444, 556] on div "Save Inspection" at bounding box center [431, 552] width 120 height 17
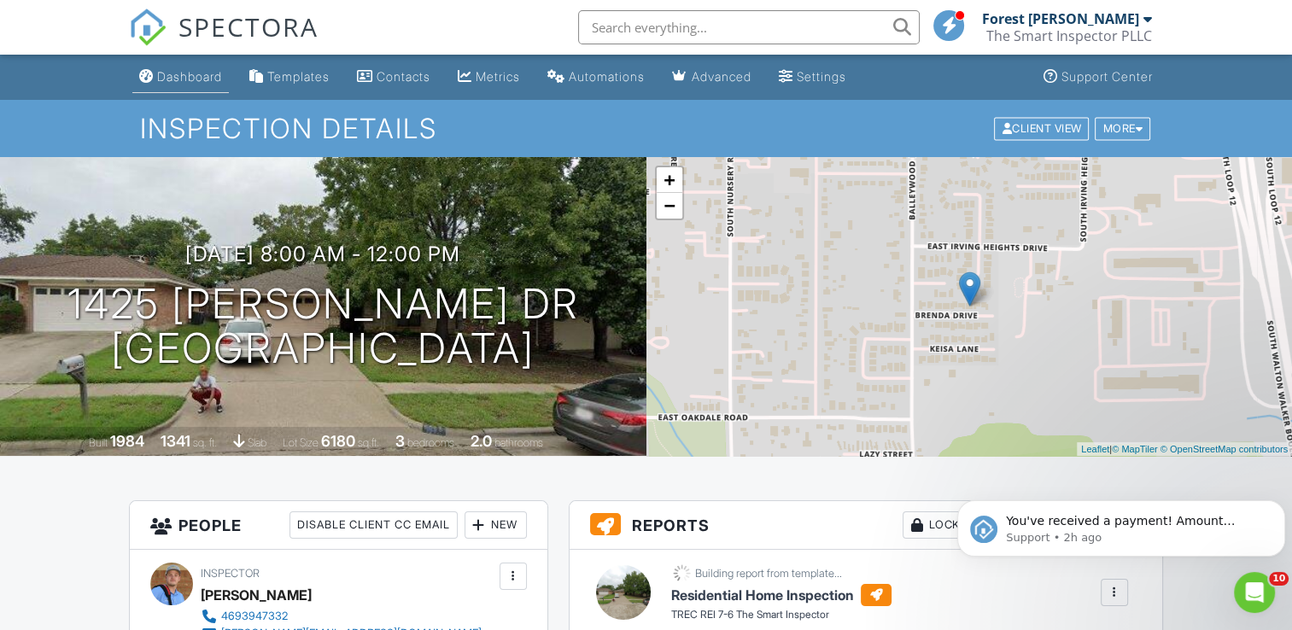
click at [182, 74] on div "Dashboard" at bounding box center [189, 76] width 65 height 15
